Goal: Information Seeking & Learning: Learn about a topic

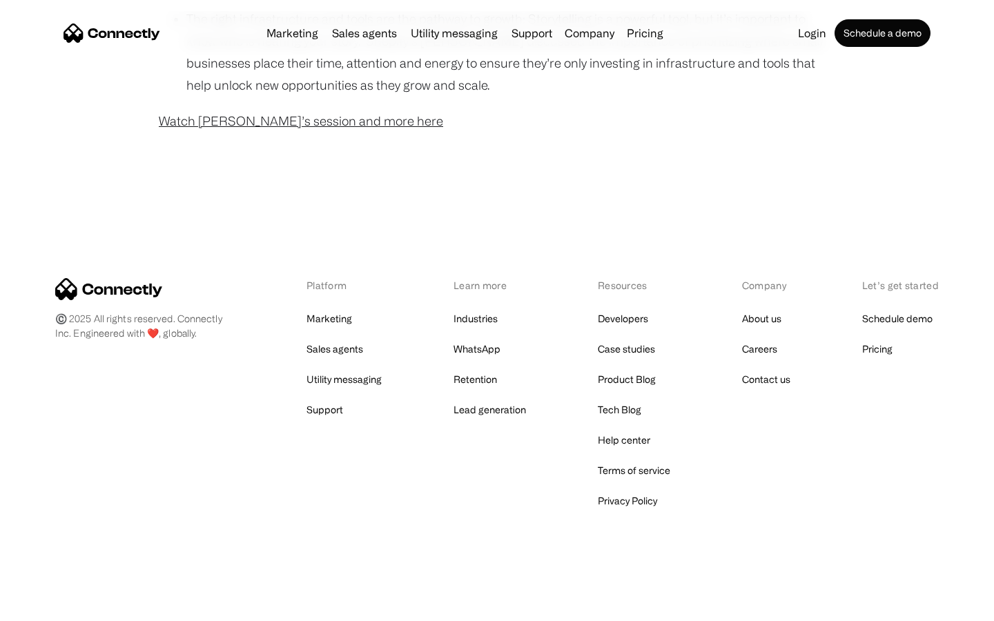
scroll to position [1118, 0]
